Goal: Navigation & Orientation: Go to known website

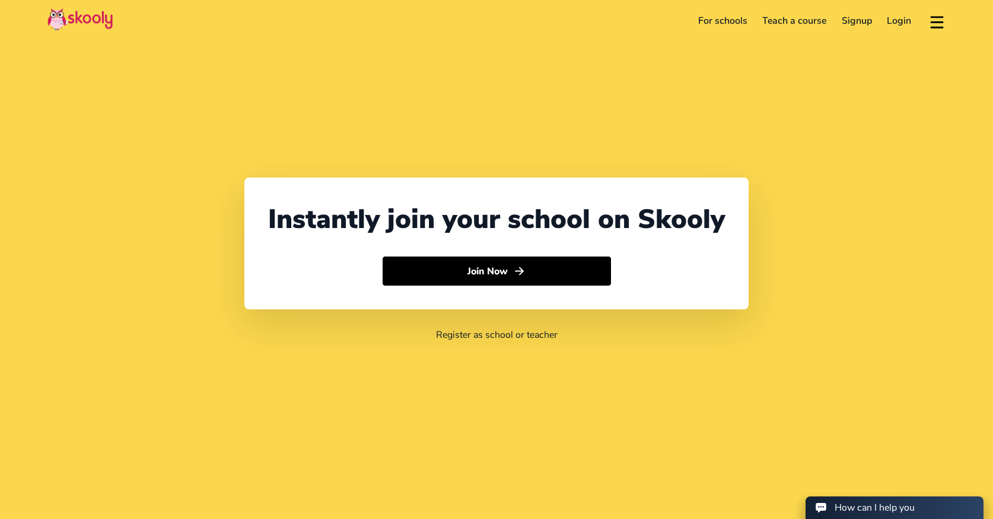
select select "65"
select select "[GEOGRAPHIC_DATA]"
select select "[GEOGRAPHIC_DATA]/[GEOGRAPHIC_DATA]"
select select "65"
select select "[GEOGRAPHIC_DATA]"
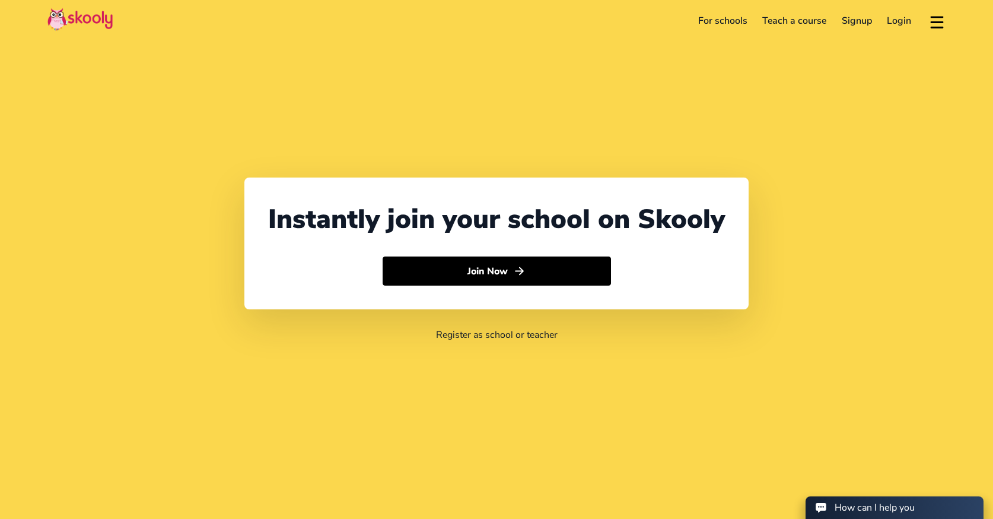
select select "[GEOGRAPHIC_DATA]/[GEOGRAPHIC_DATA]"
select select "65"
select select "[GEOGRAPHIC_DATA]"
select select "[GEOGRAPHIC_DATA]/[GEOGRAPHIC_DATA]"
